Goal: Transaction & Acquisition: Purchase product/service

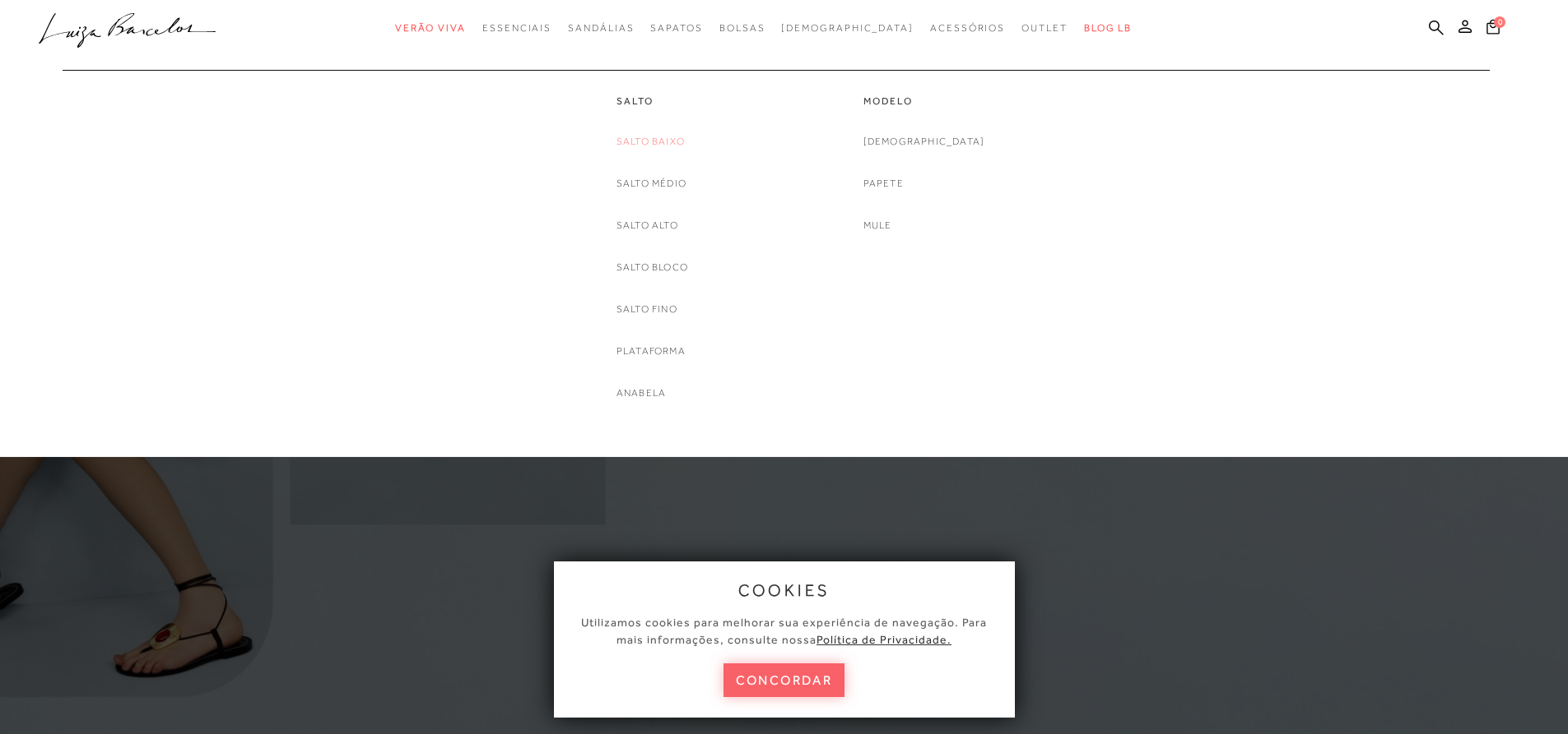
click at [651, 141] on link "Salto Baixo" at bounding box center [650, 141] width 68 height 17
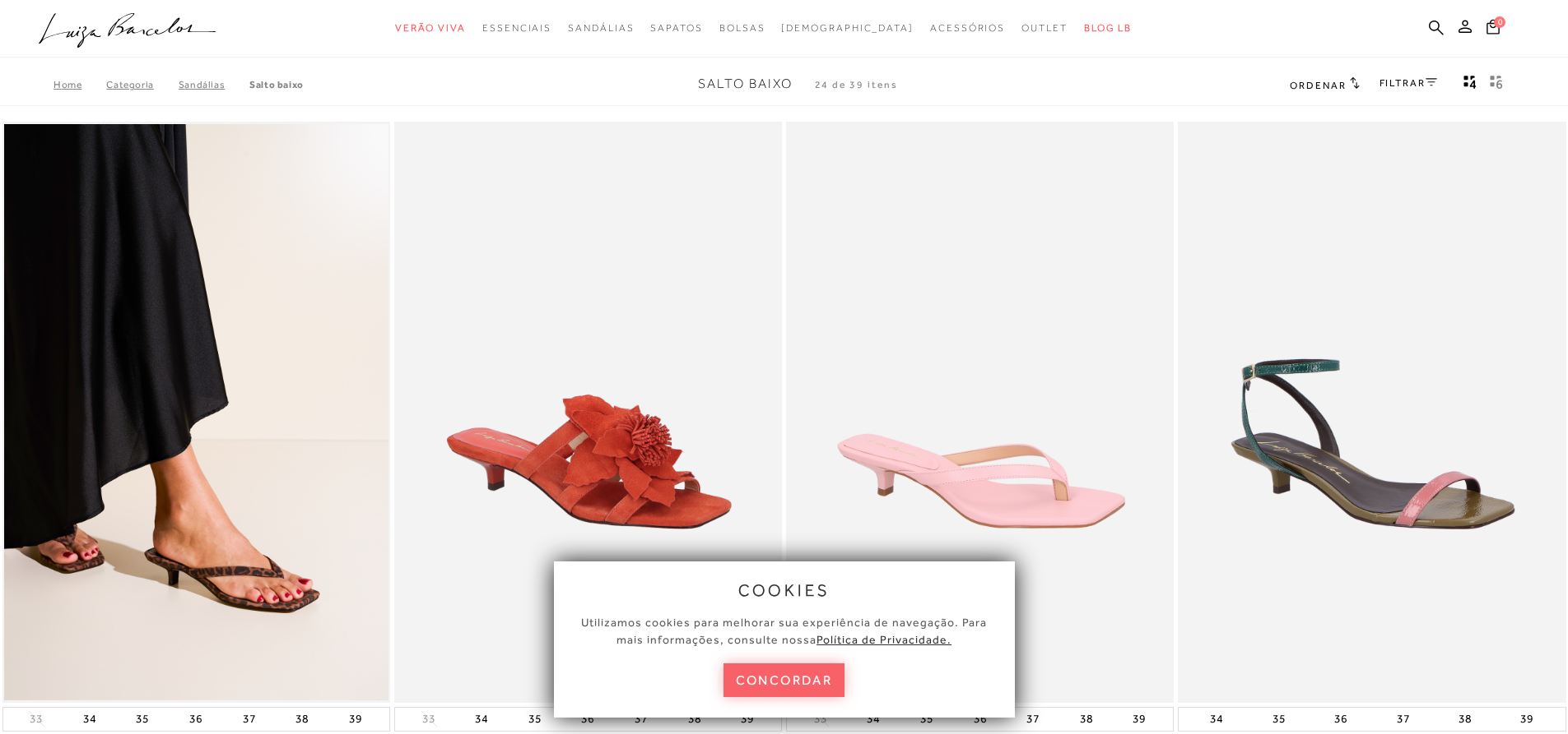
click at [626, 468] on img at bounding box center [588, 412] width 386 height 582
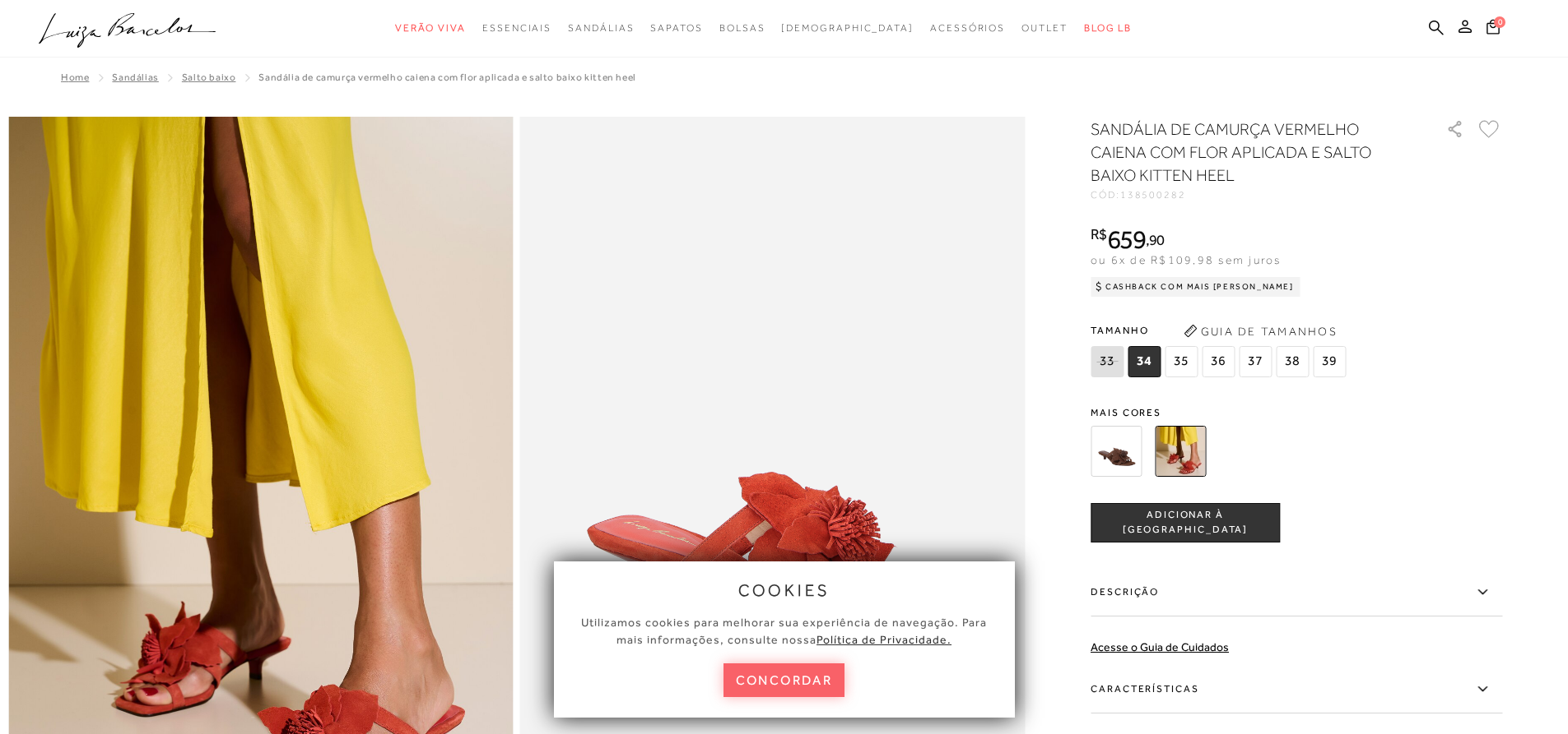
drag, startPoint x: 1127, startPoint y: 194, endPoint x: 1214, endPoint y: 208, distance: 88.1
click at [1213, 203] on div "SANDÁLIA DE CAMURÇA VERMELHO CAIENA COM FLOR APLICADA E SALTO BAIXO KITTEN HEEL…" at bounding box center [1296, 495] width 412 height 755
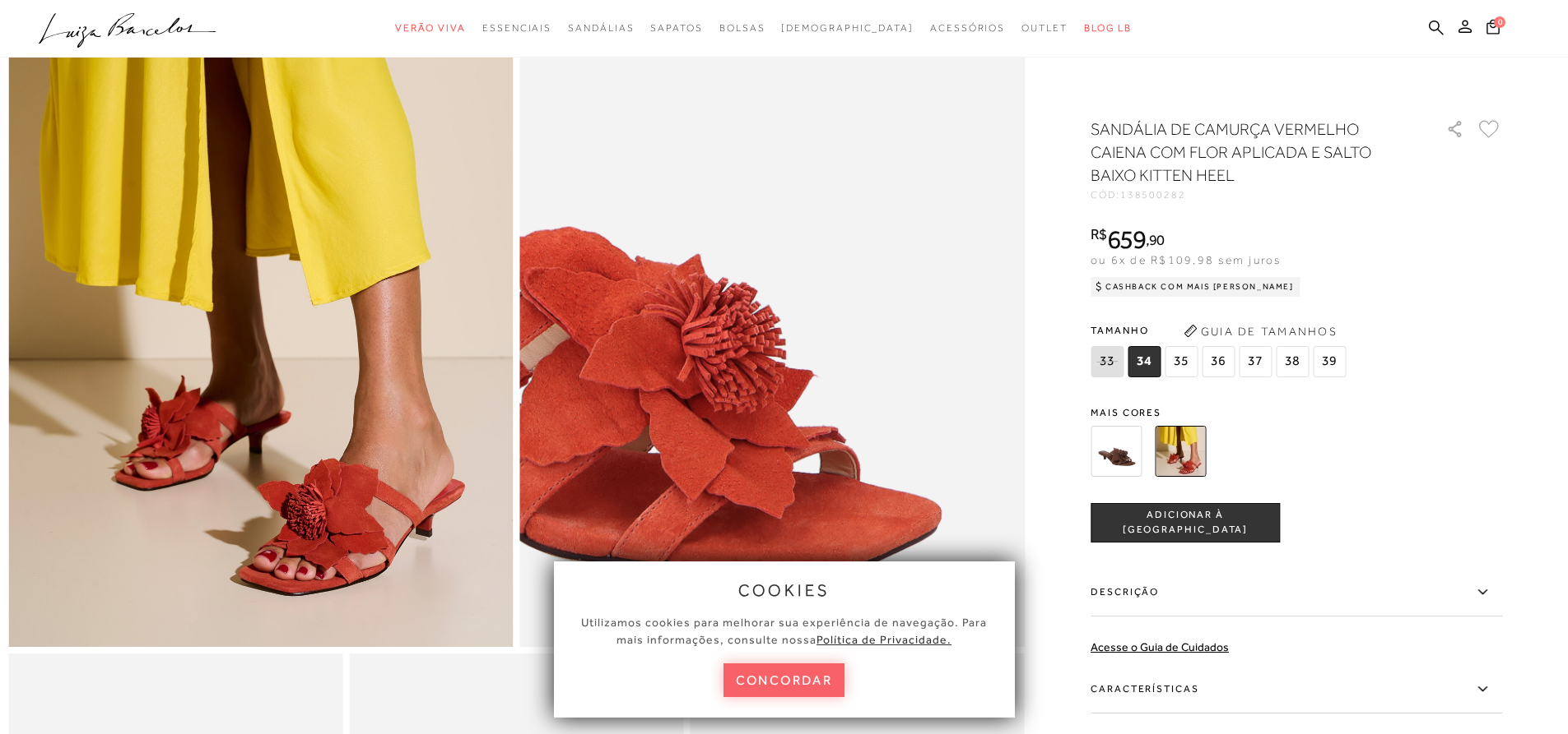
scroll to position [247, 0]
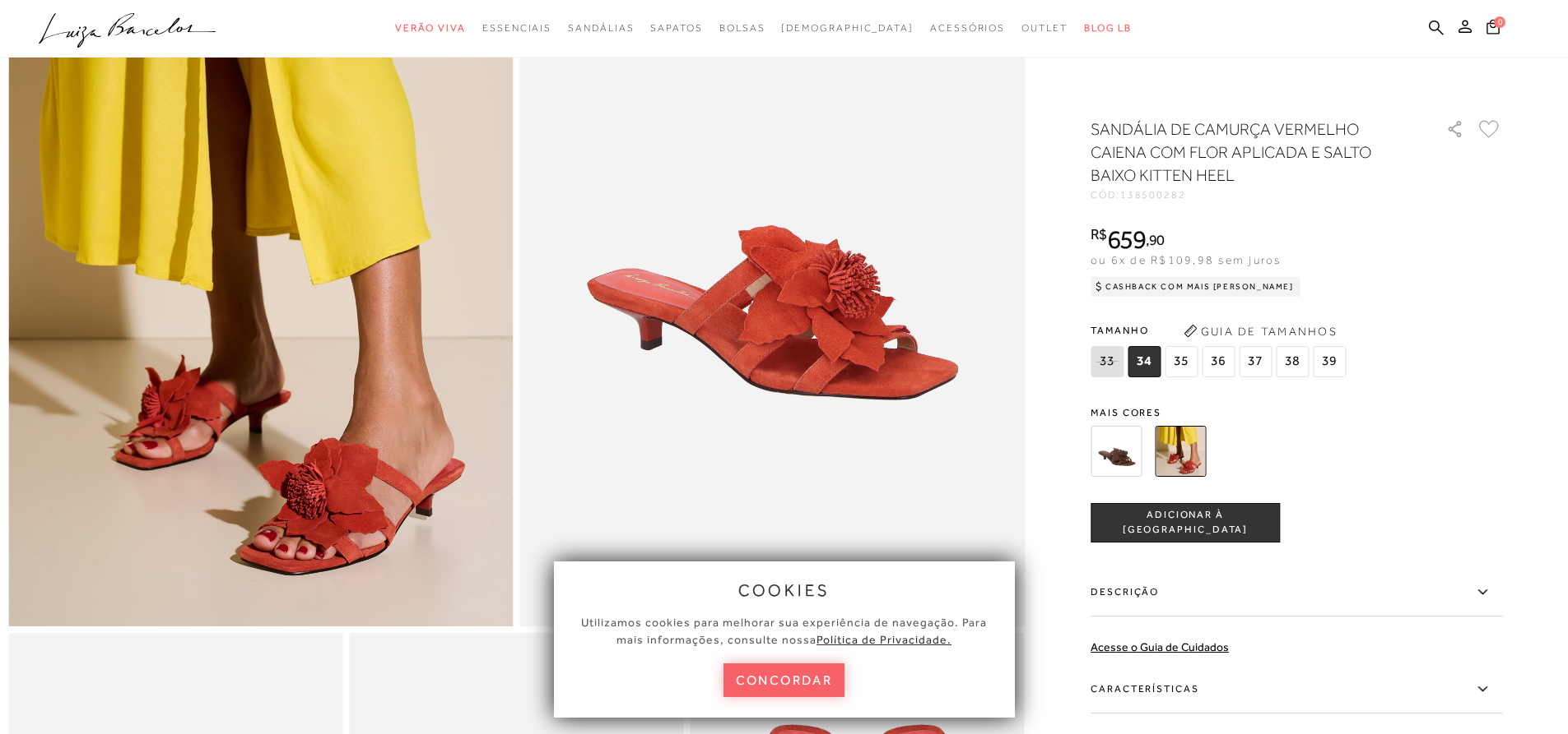
click at [1128, 464] on img at bounding box center [1115, 452] width 51 height 51
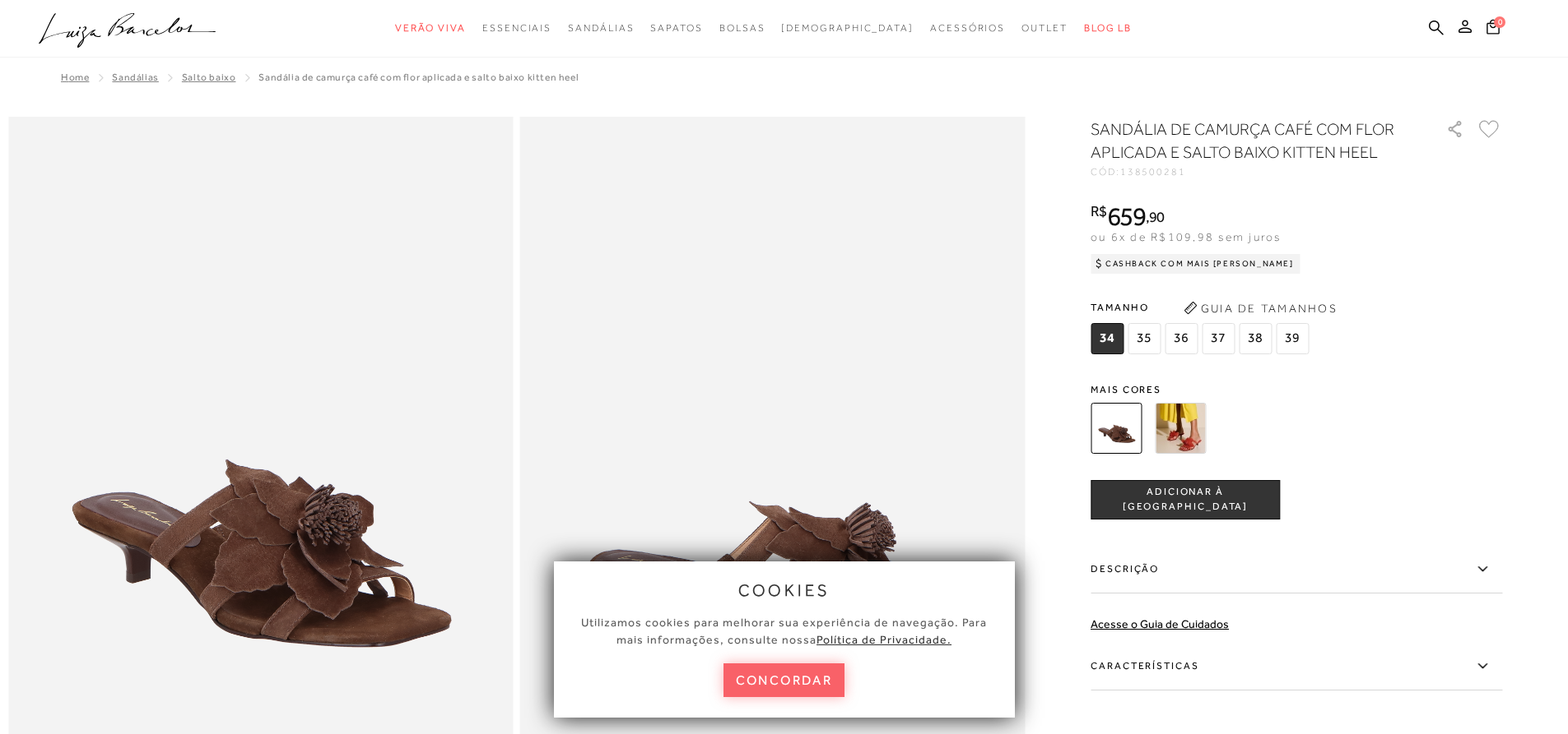
click at [1211, 188] on div "SANDÁLIA DE CAMURÇA CAFÉ COM FLOR APLICADA E SALTO BAIXO KITTEN HEEL CÓD: 13850…" at bounding box center [1296, 483] width 412 height 732
drag, startPoint x: 1130, startPoint y: 170, endPoint x: 1204, endPoint y: 174, distance: 74.1
click at [1204, 174] on div "CÓD: 138500281" at bounding box center [1255, 172] width 329 height 10
copy span "138500281"
